Goal: Transaction & Acquisition: Subscribe to service/newsletter

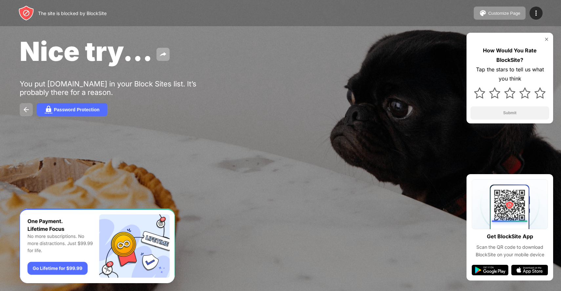
click at [30, 110] on img at bounding box center [26, 110] width 8 height 8
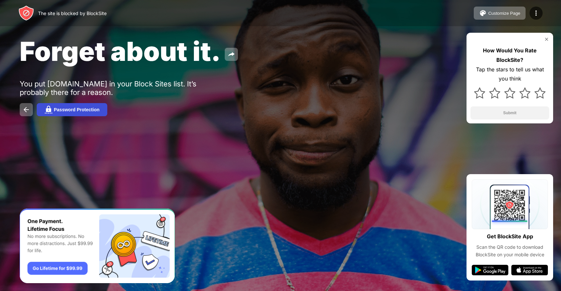
click at [90, 110] on div "Password Protection" at bounding box center [77, 109] width 46 height 5
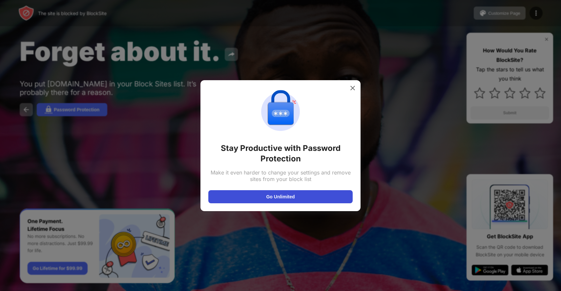
click at [301, 191] on button "Go Unlimited" at bounding box center [280, 197] width 144 height 13
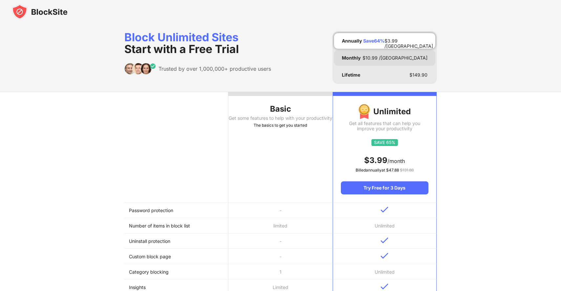
click at [350, 58] on div "Monthly" at bounding box center [351, 57] width 19 height 5
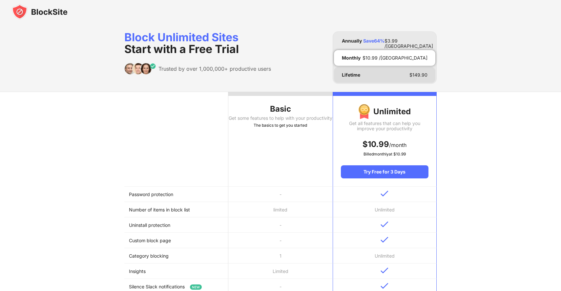
click at [350, 73] on div "Lifetime" at bounding box center [351, 74] width 18 height 5
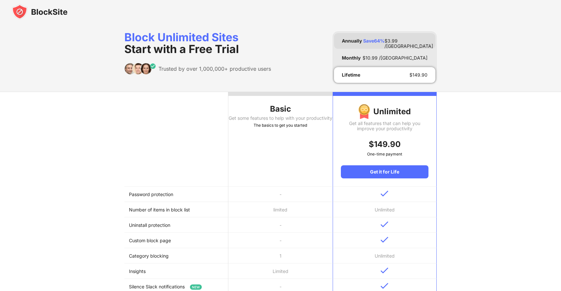
click at [349, 40] on div "Annually" at bounding box center [352, 40] width 20 height 5
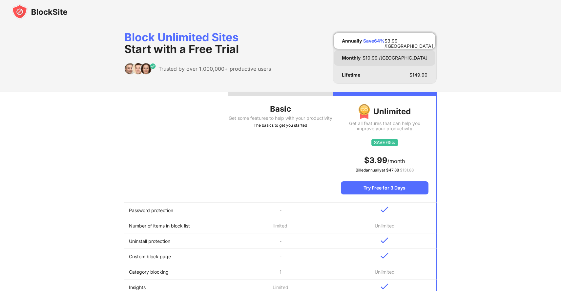
click at [343, 55] on div "Monthly" at bounding box center [351, 57] width 19 height 5
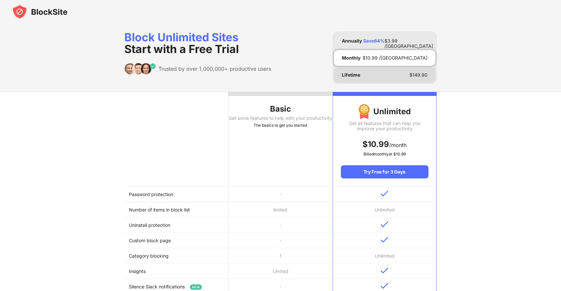
click at [347, 71] on div "Lifetime $ 149.90" at bounding box center [384, 75] width 101 height 16
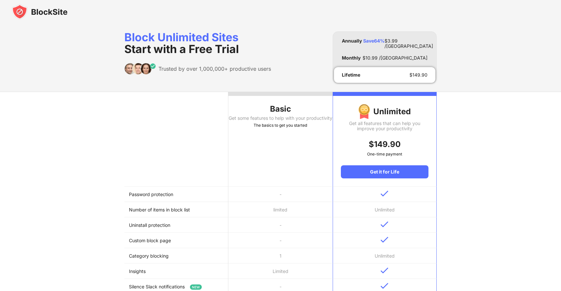
click at [297, 68] on div "Block Unlimited Sites Start with a Free Trial Trusted by over 1,000,000+ produc…" at bounding box center [280, 57] width 312 height 52
